Goal: Use online tool/utility: Utilize a website feature to perform a specific function

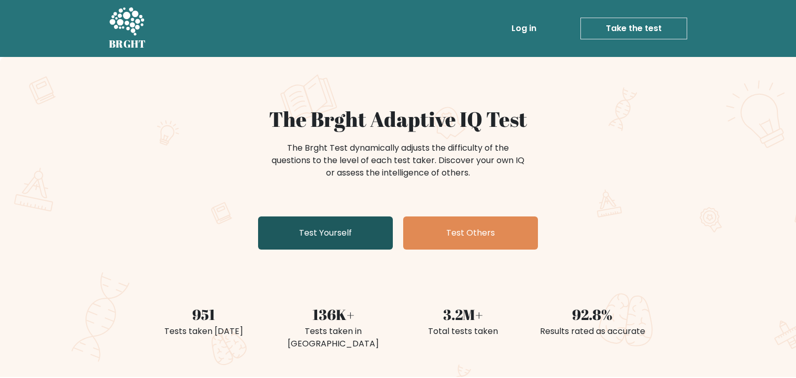
click at [288, 232] on link "Test Yourself" at bounding box center [325, 232] width 135 height 33
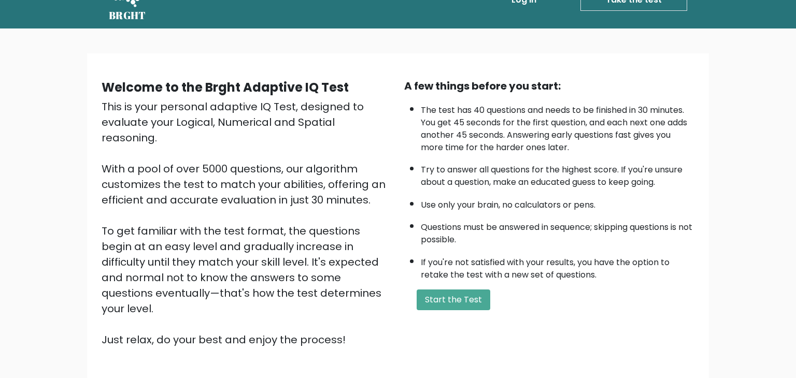
scroll to position [29, 0]
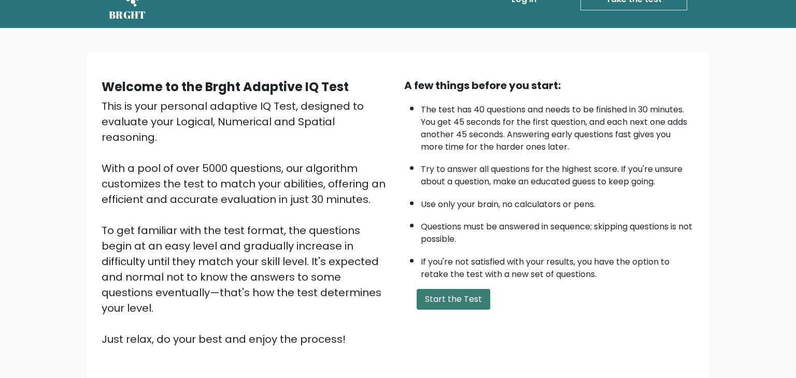
click at [461, 298] on button "Start the Test" at bounding box center [453, 299] width 74 height 21
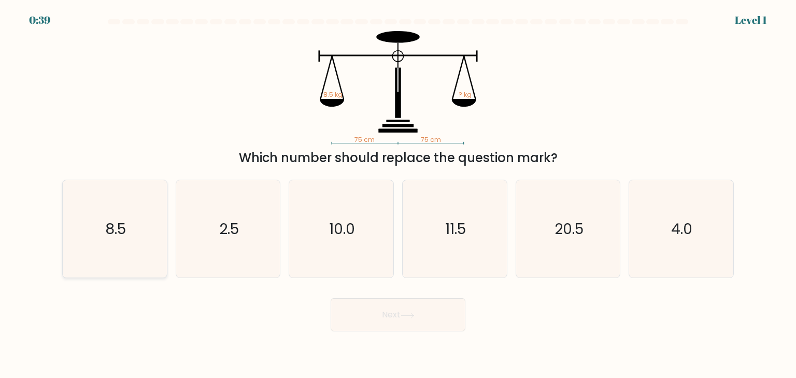
click at [95, 227] on icon "8.5" at bounding box center [114, 228] width 97 height 97
click at [398, 194] on input "a. 8.5" at bounding box center [398, 191] width 1 height 5
radio input "true"
click at [367, 323] on button "Next" at bounding box center [397, 314] width 135 height 33
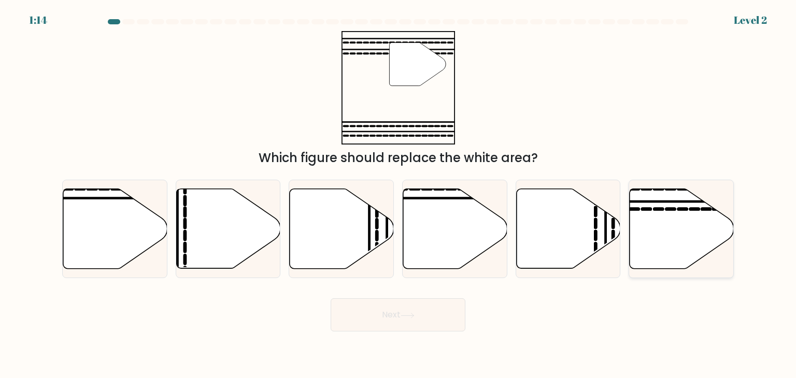
click at [670, 240] on icon at bounding box center [681, 229] width 104 height 80
click at [398, 194] on input "f." at bounding box center [398, 191] width 1 height 5
radio input "true"
click at [362, 317] on button "Next" at bounding box center [397, 314] width 135 height 33
